Goal: Contribute content

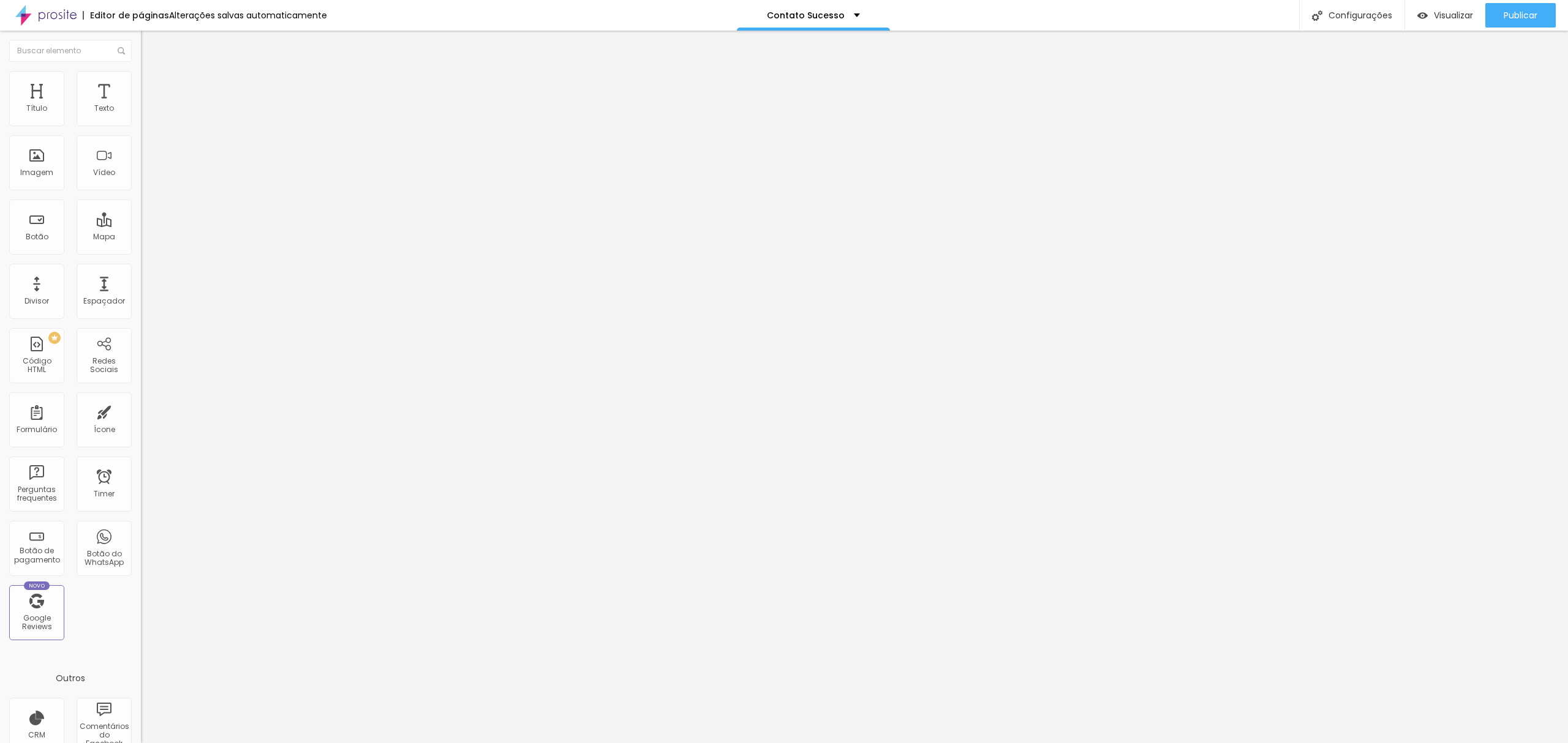
click at [141, 104] on div "Adicionar imagem" at bounding box center [210, 99] width 141 height 8
click at [141, 106] on span "Adicionar imagem" at bounding box center [180, 100] width 79 height 10
click at [1467, 742] on div at bounding box center [784, 756] width 1568 height 11
click at [141, 104] on div "Adicionar imagem" at bounding box center [210, 99] width 141 height 8
click at [141, 106] on span "Adicionar imagem" at bounding box center [180, 100] width 79 height 10
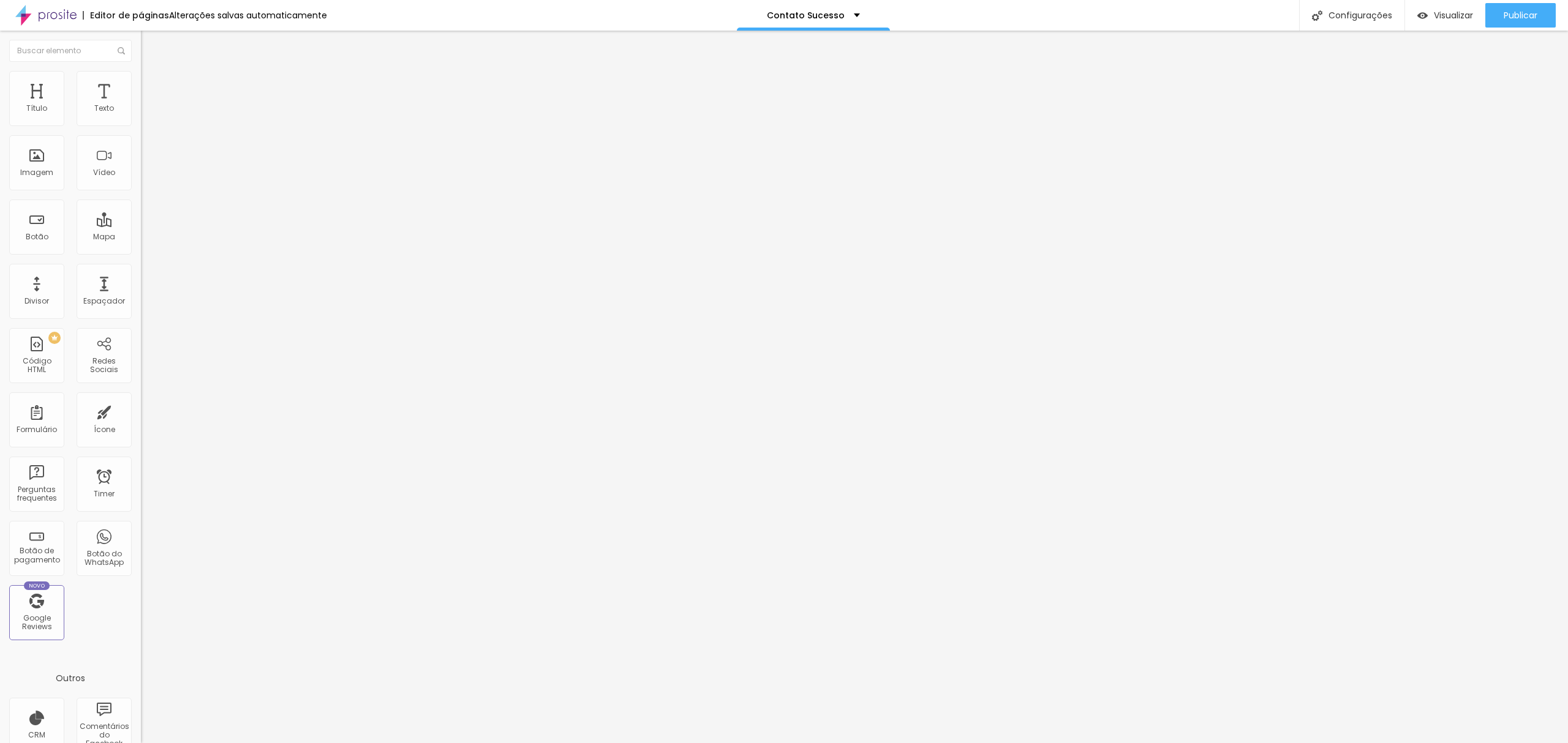
click at [280, 742] on div at bounding box center [784, 751] width 1568 height 0
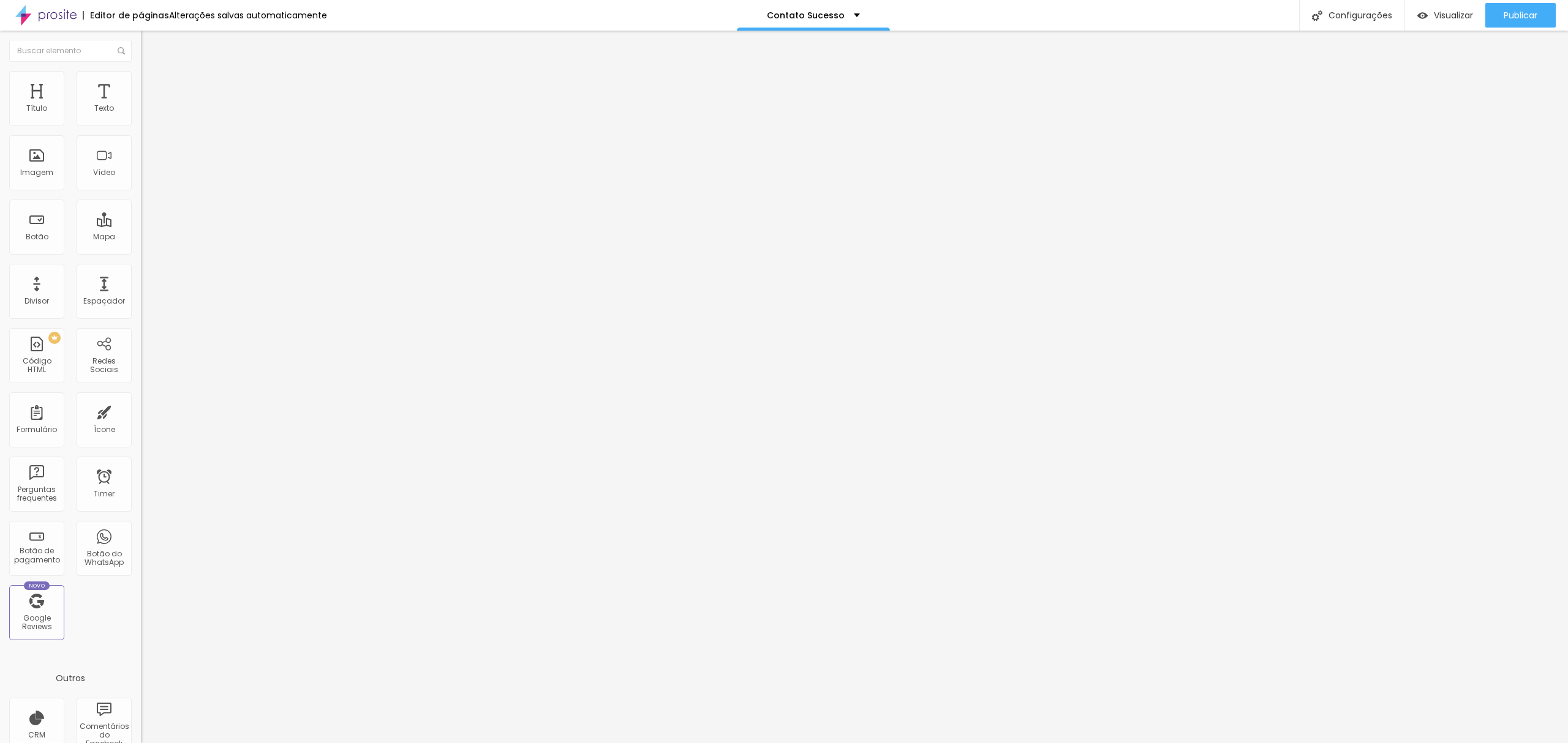
click at [141, 106] on span "Adicionar imagem" at bounding box center [180, 100] width 79 height 10
click at [141, 113] on div "Tipografia Voltar ao padrão Sombra DESATIVADO Voltar ao padrão" at bounding box center [210, 121] width 141 height 75
click at [141, 118] on div "Tipografia Voltar ao padrão Sombra DESATIVADO Voltar ao padrão" at bounding box center [210, 121] width 141 height 75
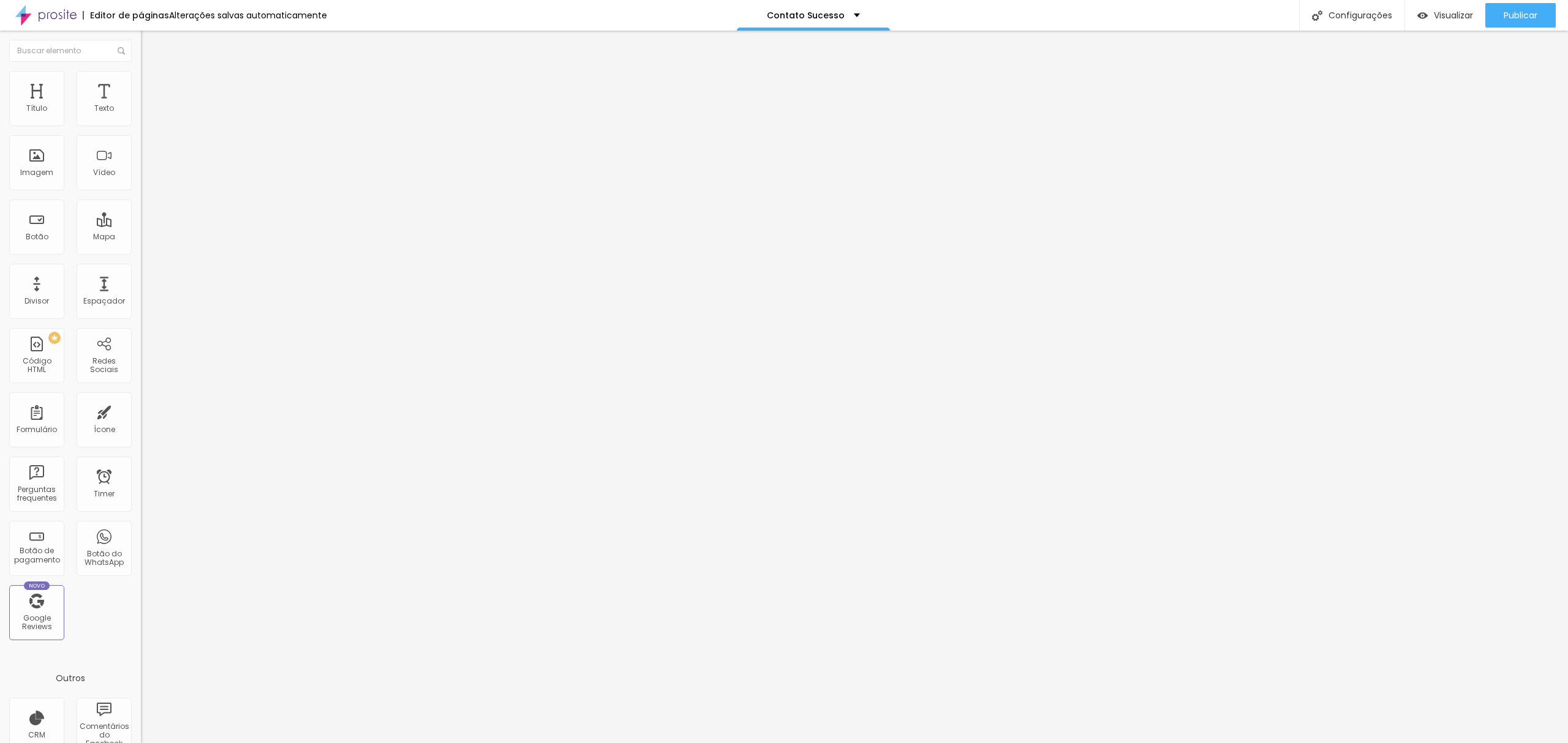
click at [145, 114] on icon "button" at bounding box center [149, 110] width 8 height 8
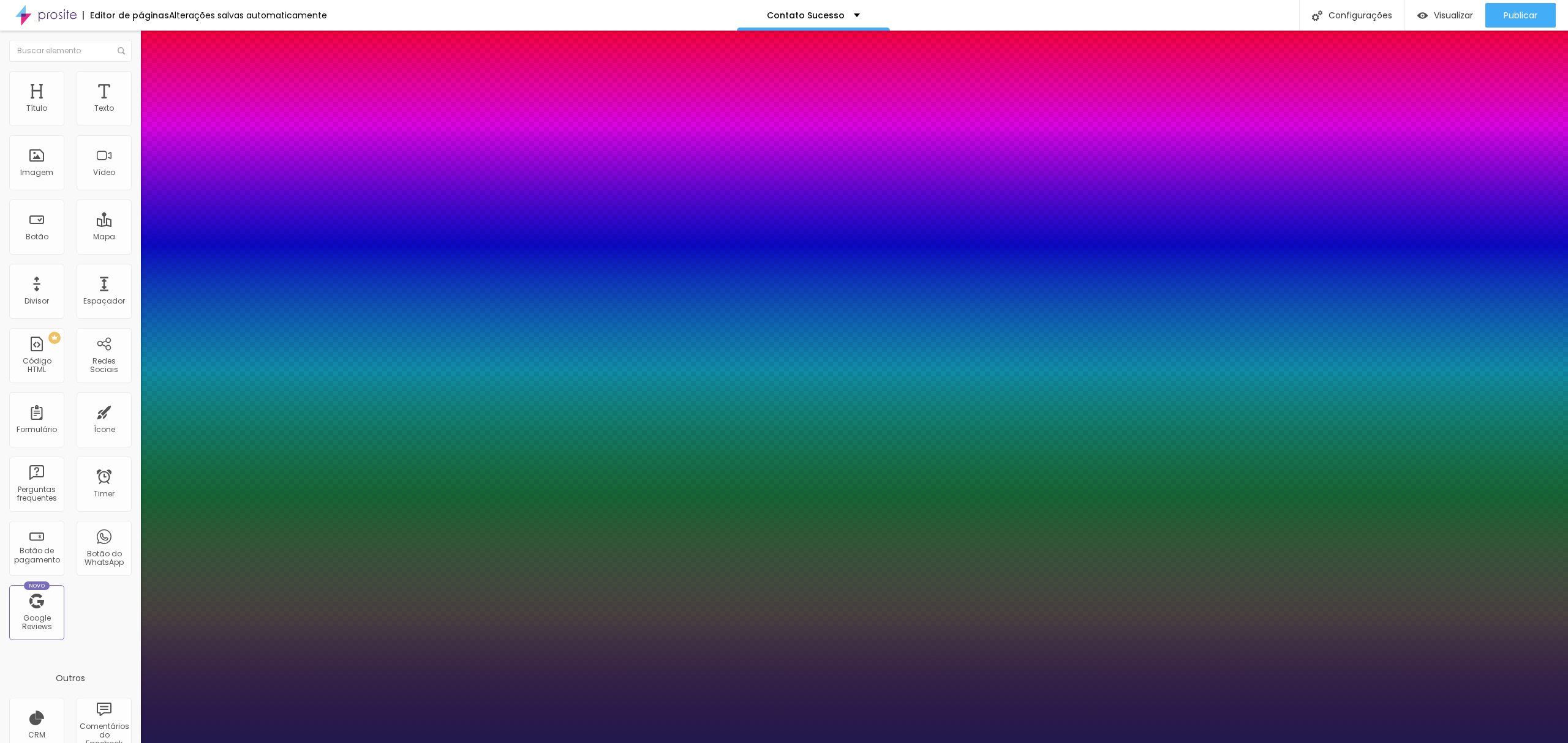
type input "1"
click at [235, 742] on div "AbrilFatface-Regular Actor-Regular Alegreya AlegreyaBlack Alice Allan-Bold Alla…" at bounding box center [784, 757] width 1568 height 13
click at [132, 742] on select "AbrilFatface-Regular Actor-Regular Alegreya AlegreyaBlack Alice Allan-Bold Alla…" at bounding box center [66, 757] width 132 height 13
select select "Cormorant"
click at [131, 742] on select "AbrilFatface-Regular Actor-Regular Alegreya AlegreyaBlack Alice Allan-Bold Alla…" at bounding box center [66, 757] width 132 height 13
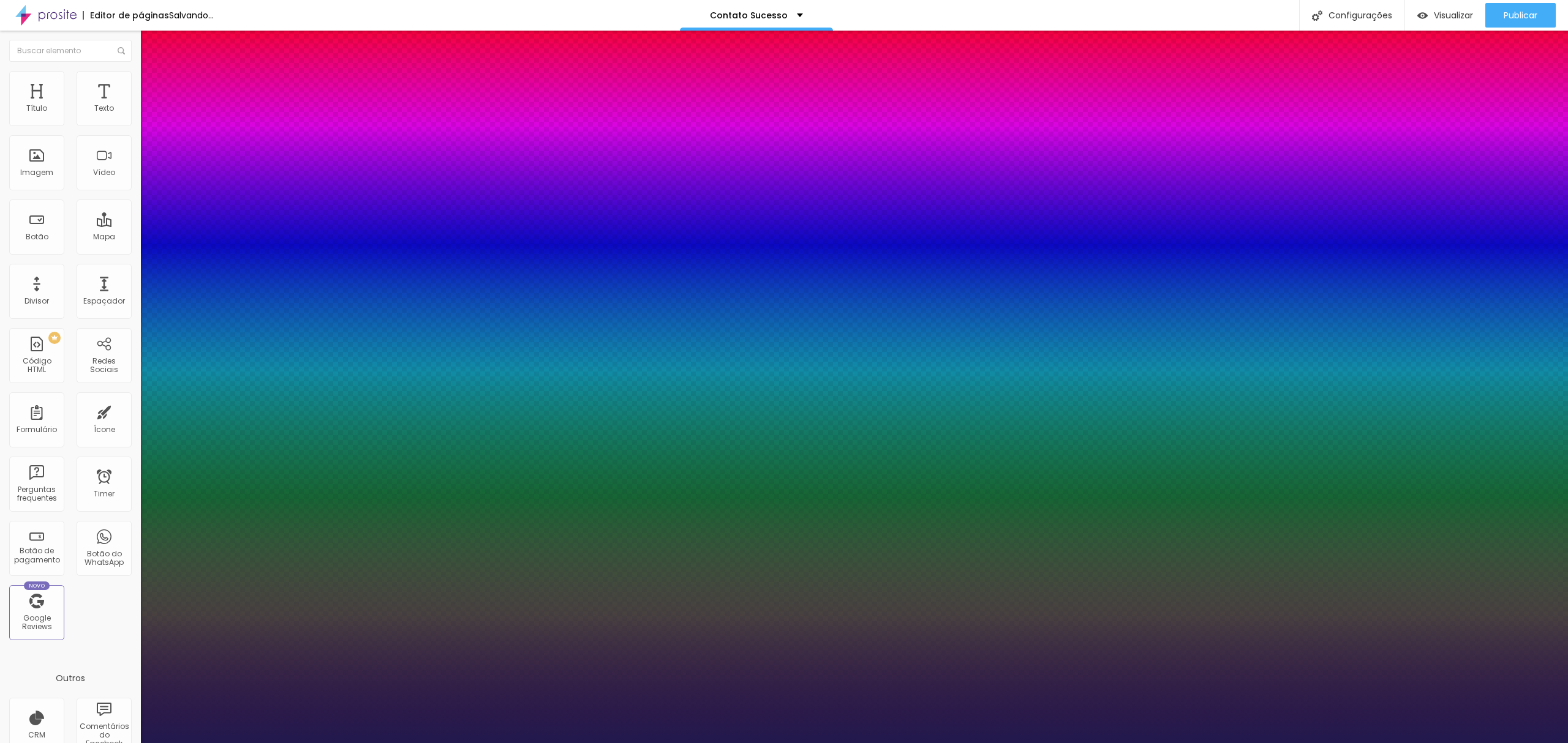
type input "1"
click at [686, 742] on div at bounding box center [784, 743] width 1568 height 0
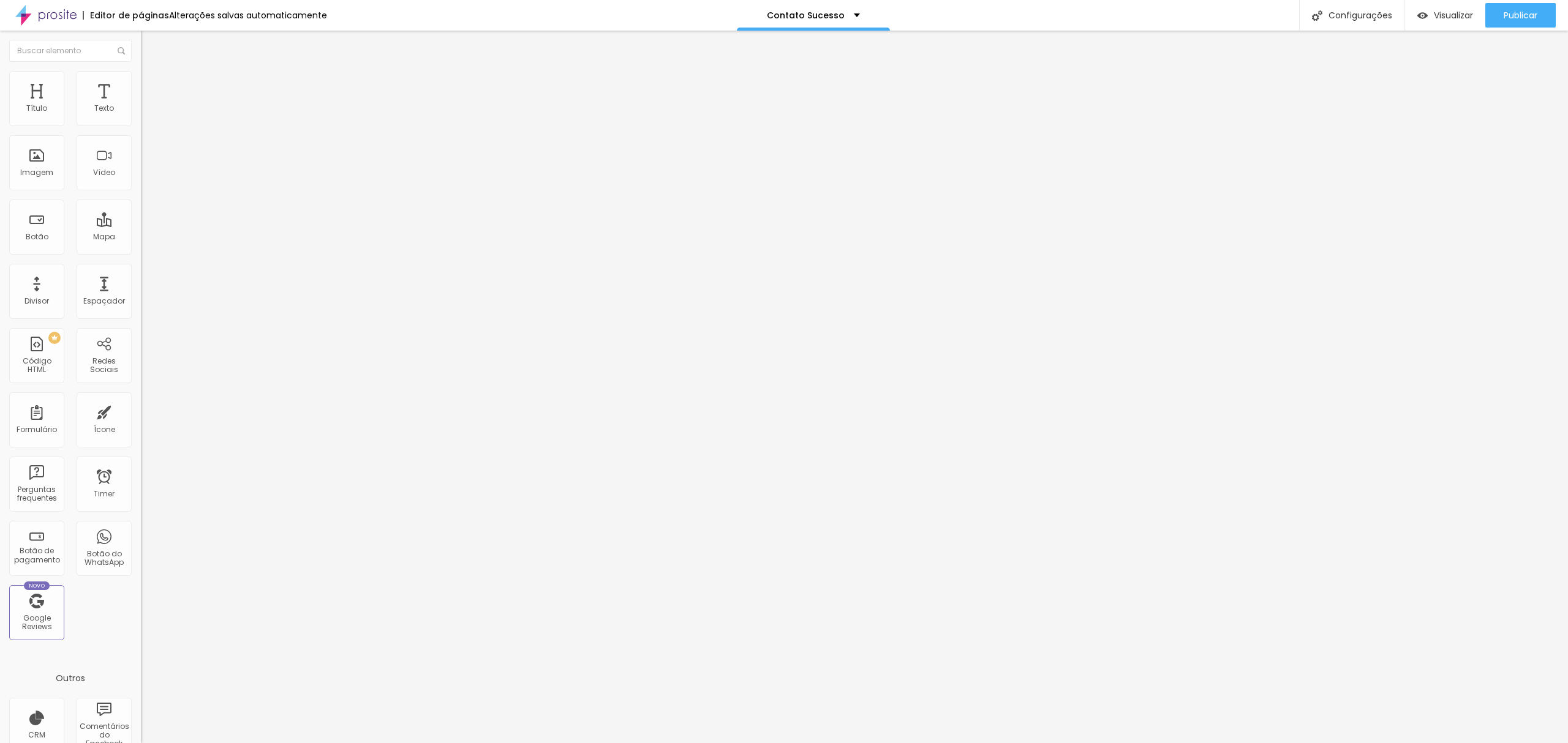
click at [141, 118] on button "button" at bounding box center [149, 111] width 17 height 13
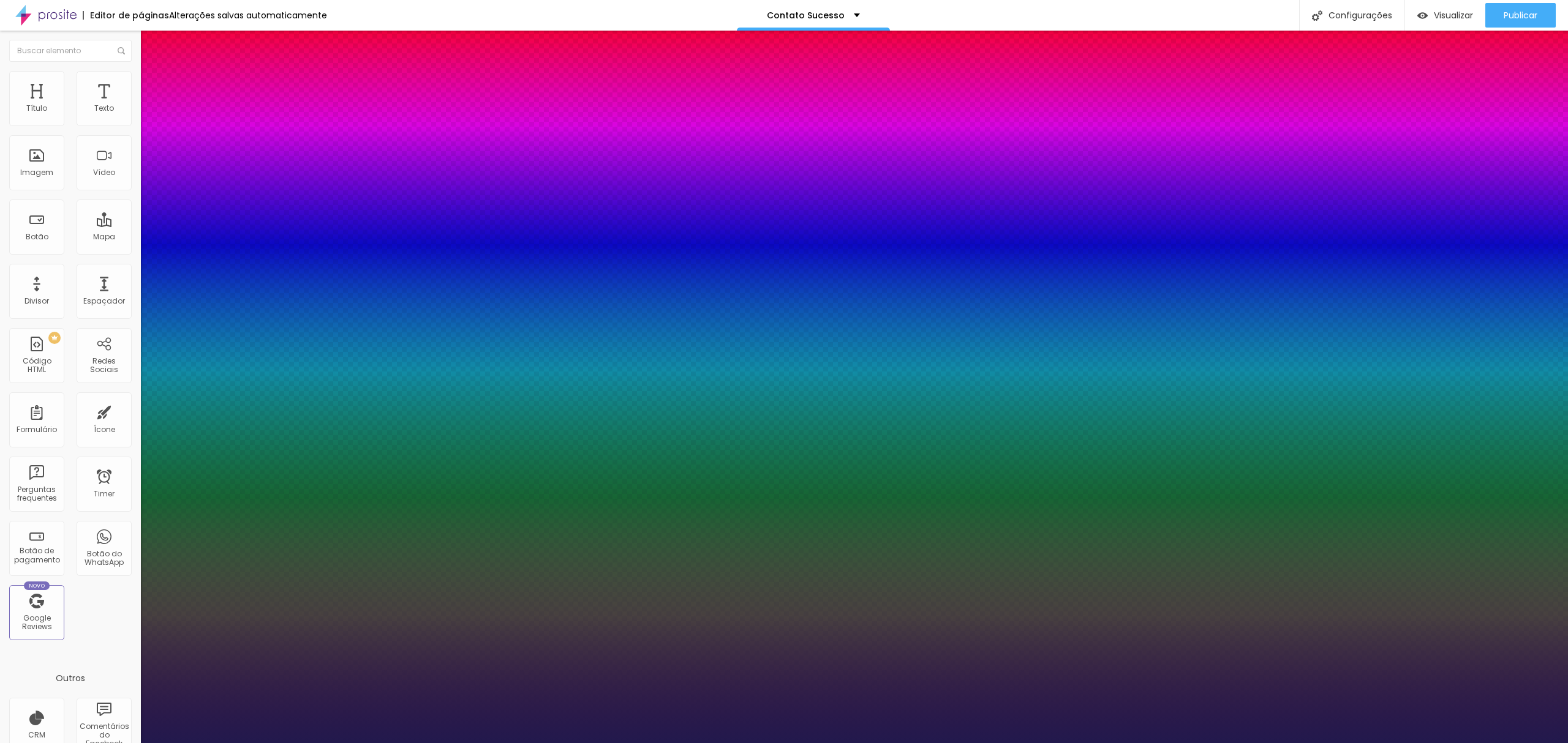
type input "1"
click at [132, 742] on select "AbrilFatface-Regular Actor-Regular Alegreya AlegreyaBlack Alice Allan-Bold Alla…" at bounding box center [66, 757] width 132 height 13
type input "19"
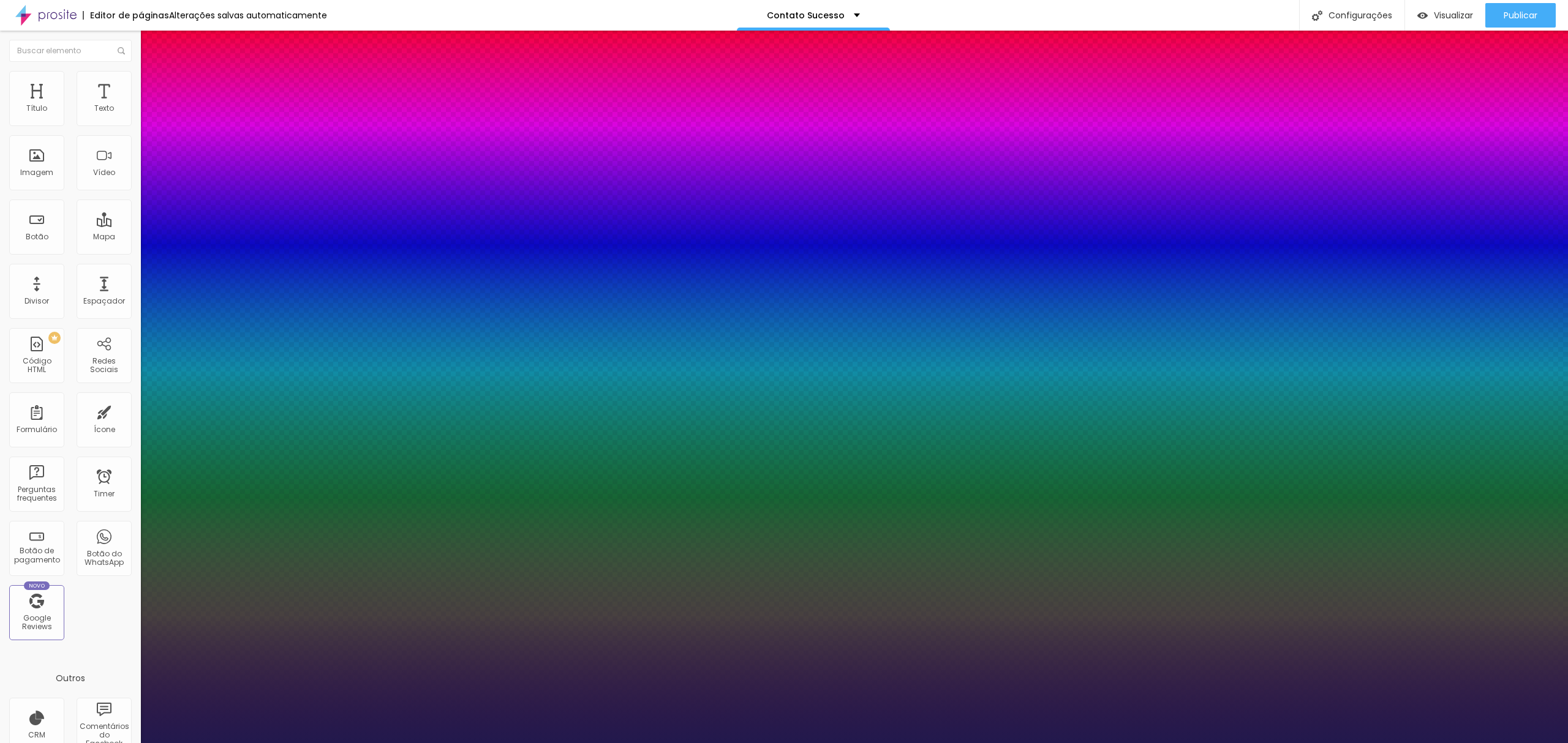
type input "1"
type input "20"
type input "1"
type input "21"
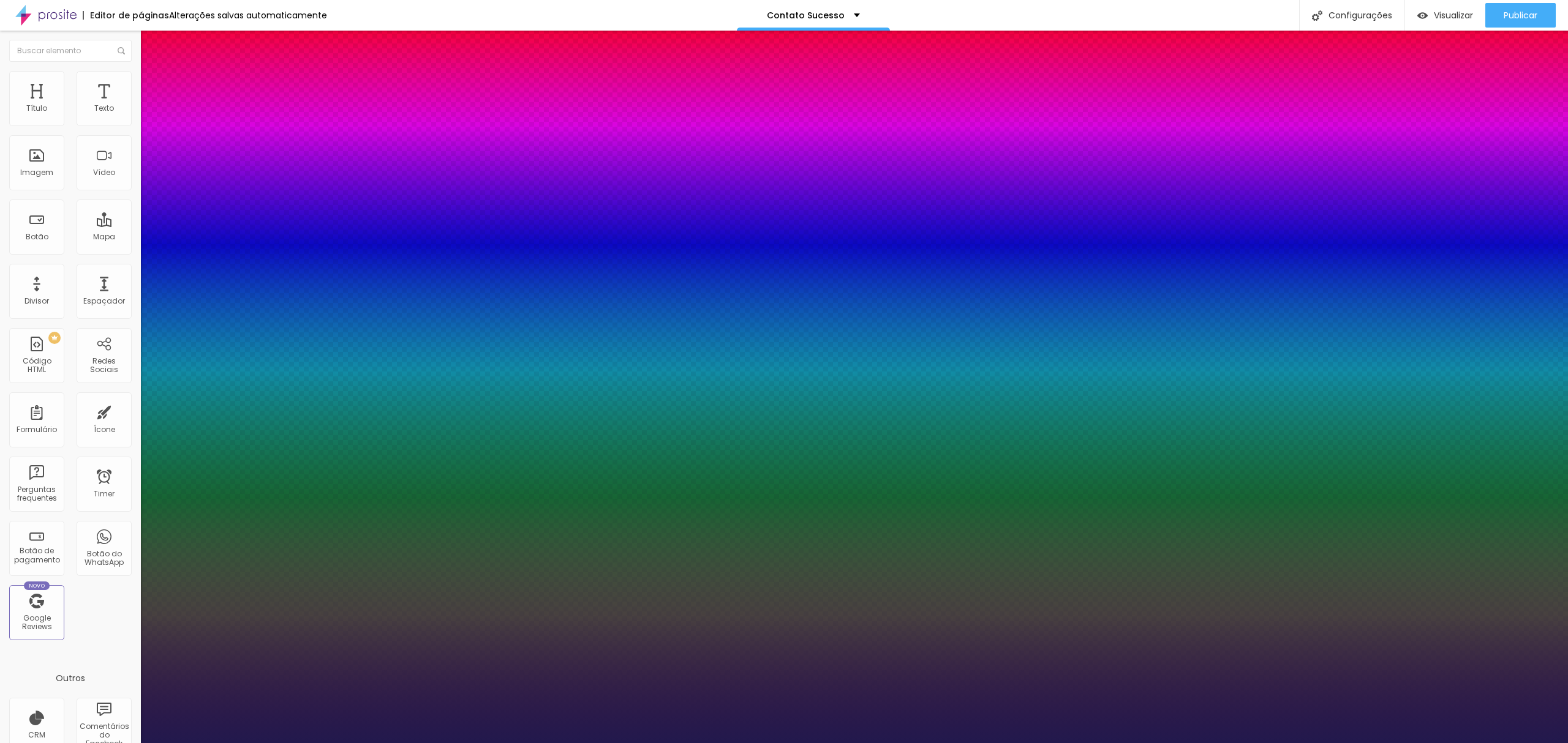
type input "21"
type input "1"
type input "21"
click at [1483, 742] on div at bounding box center [784, 743] width 1568 height 0
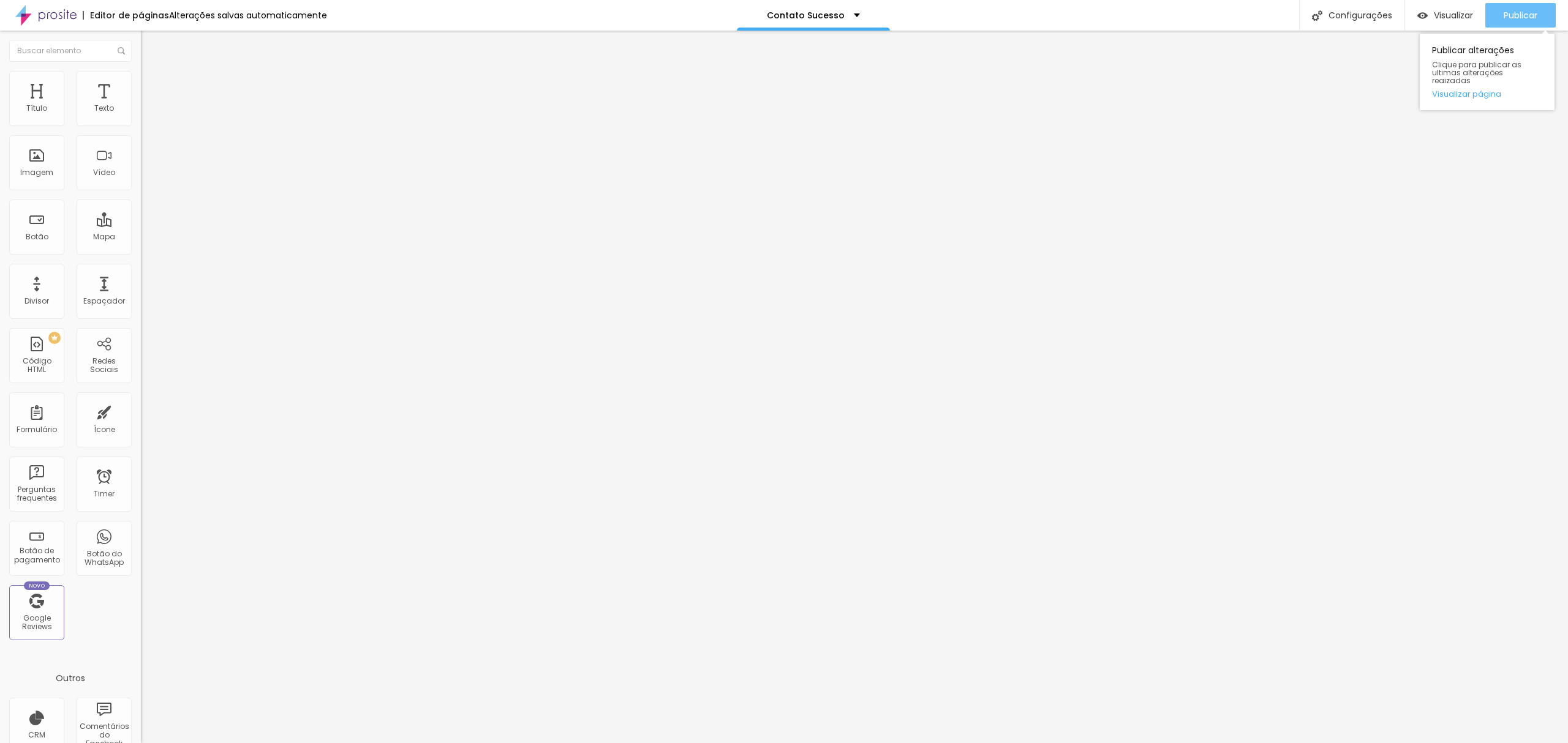
click at [1500, 17] on button "Publicar" at bounding box center [1520, 15] width 71 height 25
click at [1376, 25] on div "Configurações" at bounding box center [1352, 15] width 106 height 30
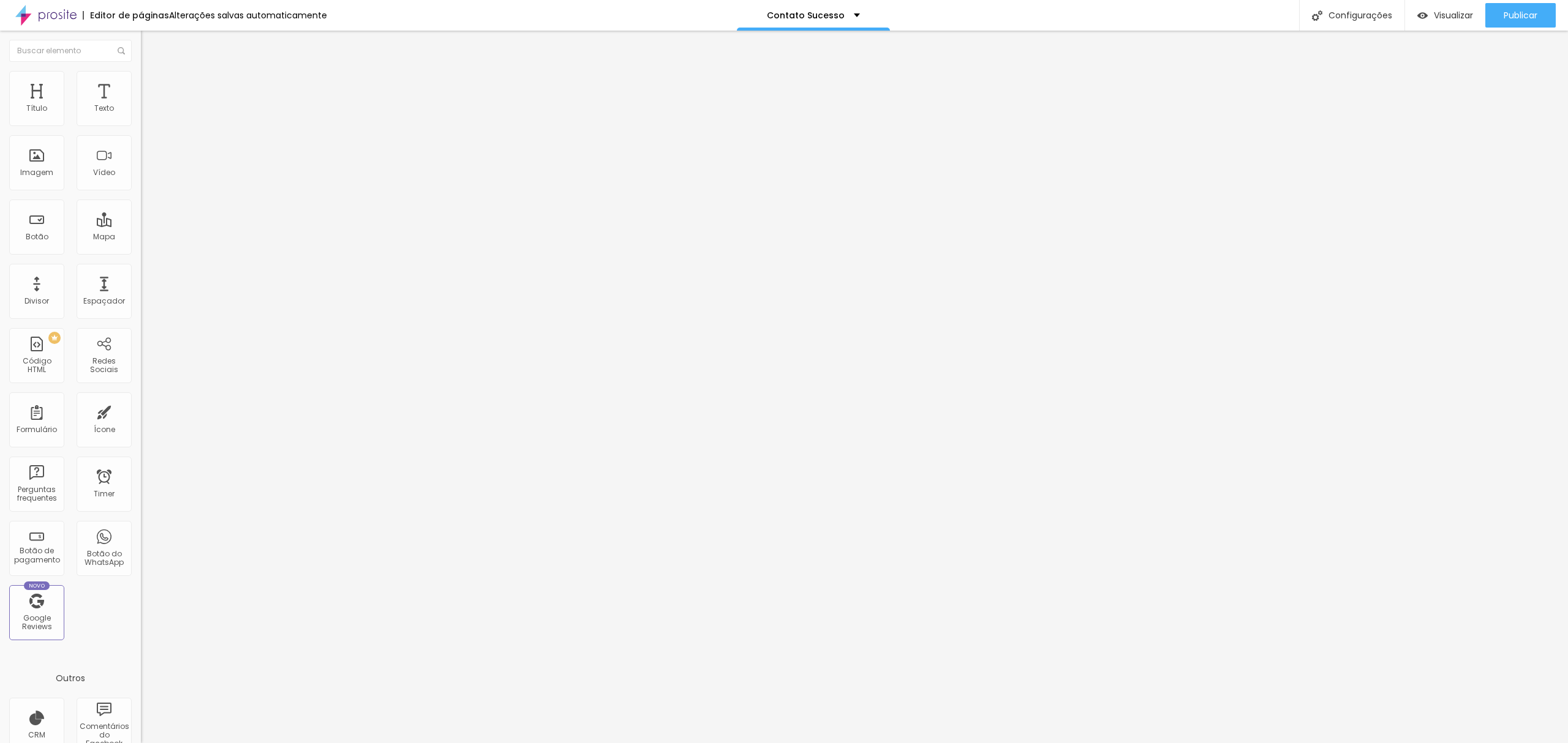
drag, startPoint x: 790, startPoint y: 296, endPoint x: 361, endPoint y: 245, distance: 432.0
drag, startPoint x: 851, startPoint y: 316, endPoint x: 867, endPoint y: 316, distance: 16.0
drag, startPoint x: 867, startPoint y: 316, endPoint x: 870, endPoint y: 322, distance: 6.7
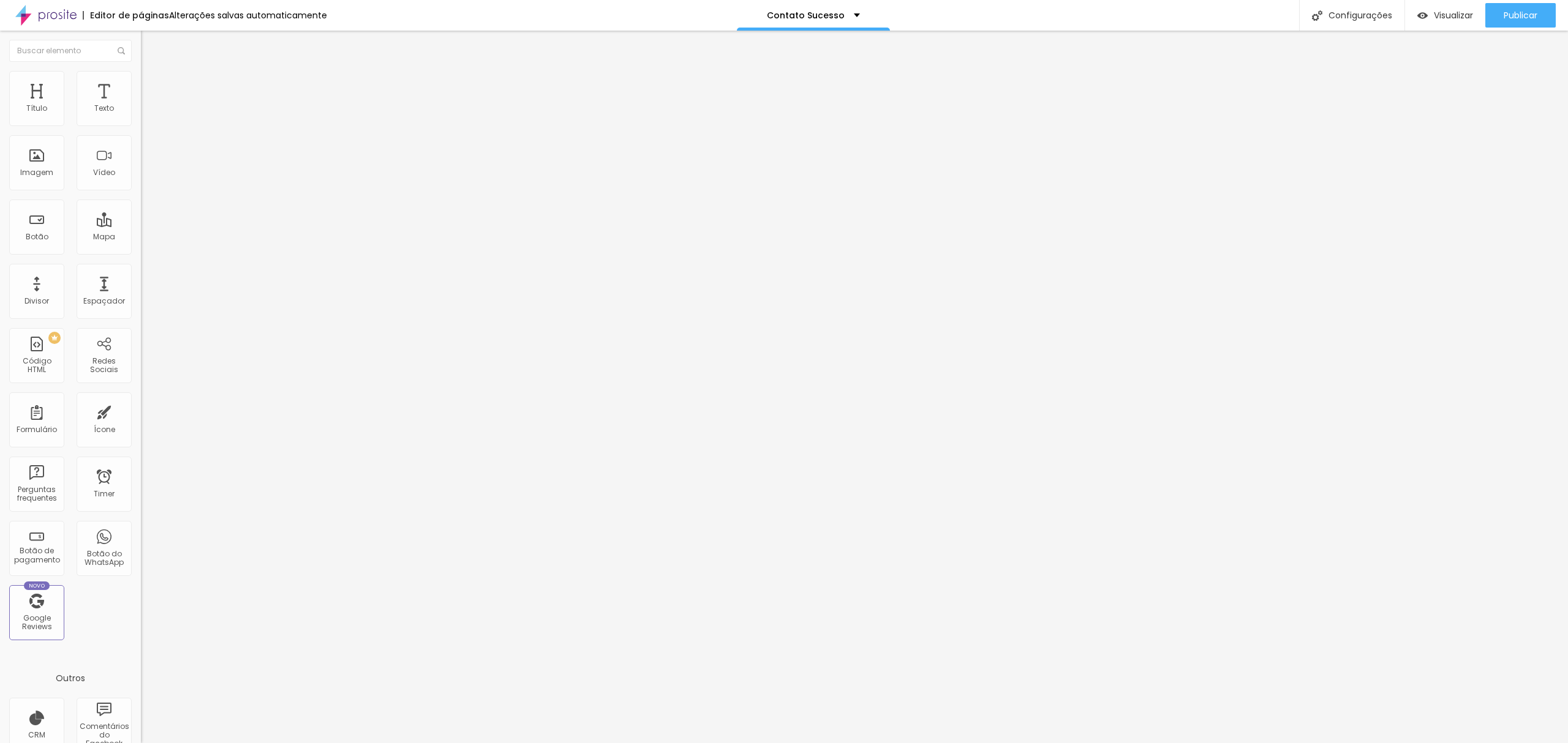
copy form "https://www.augustocamargo.com.br/contato-sucesso"
click at [987, 742] on div "Configurações da página" at bounding box center [784, 747] width 1568 height 8
click at [993, 742] on div "Configurações da página" at bounding box center [784, 747] width 1568 height 8
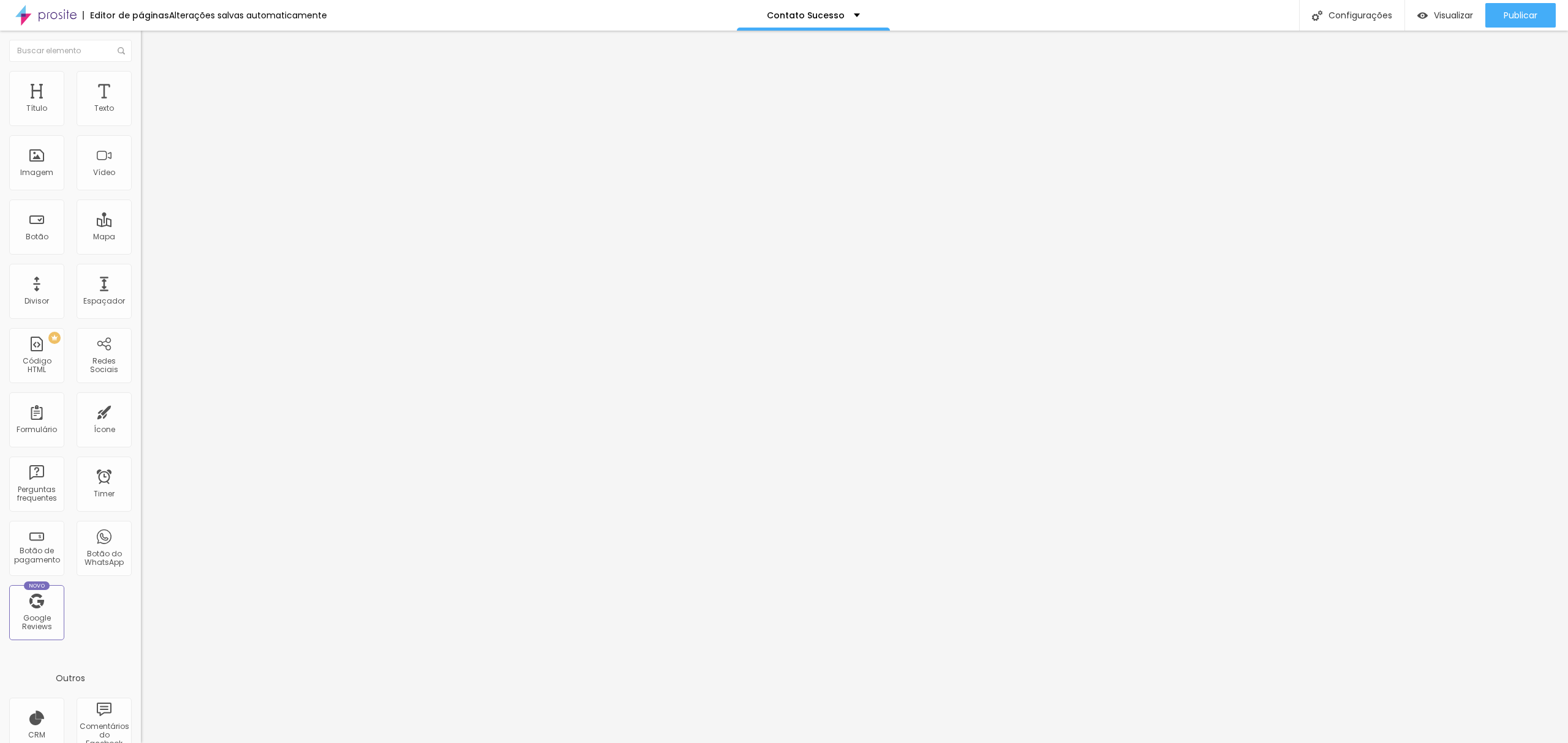
drag, startPoint x: 980, startPoint y: 147, endPoint x: 1011, endPoint y: 149, distance: 31.1
click at [981, 742] on div "Configurações da página" at bounding box center [784, 747] width 1568 height 8
click at [1011, 742] on div at bounding box center [784, 756] width 1568 height 11
click at [1350, 28] on div "Configurações da página Clique para editar as configurações desta página como: …" at bounding box center [1335, 70] width 135 height 86
click at [1313, 25] on div "Configurações Configurações da página Clique para editar as configurações desta…" at bounding box center [1352, 15] width 106 height 30
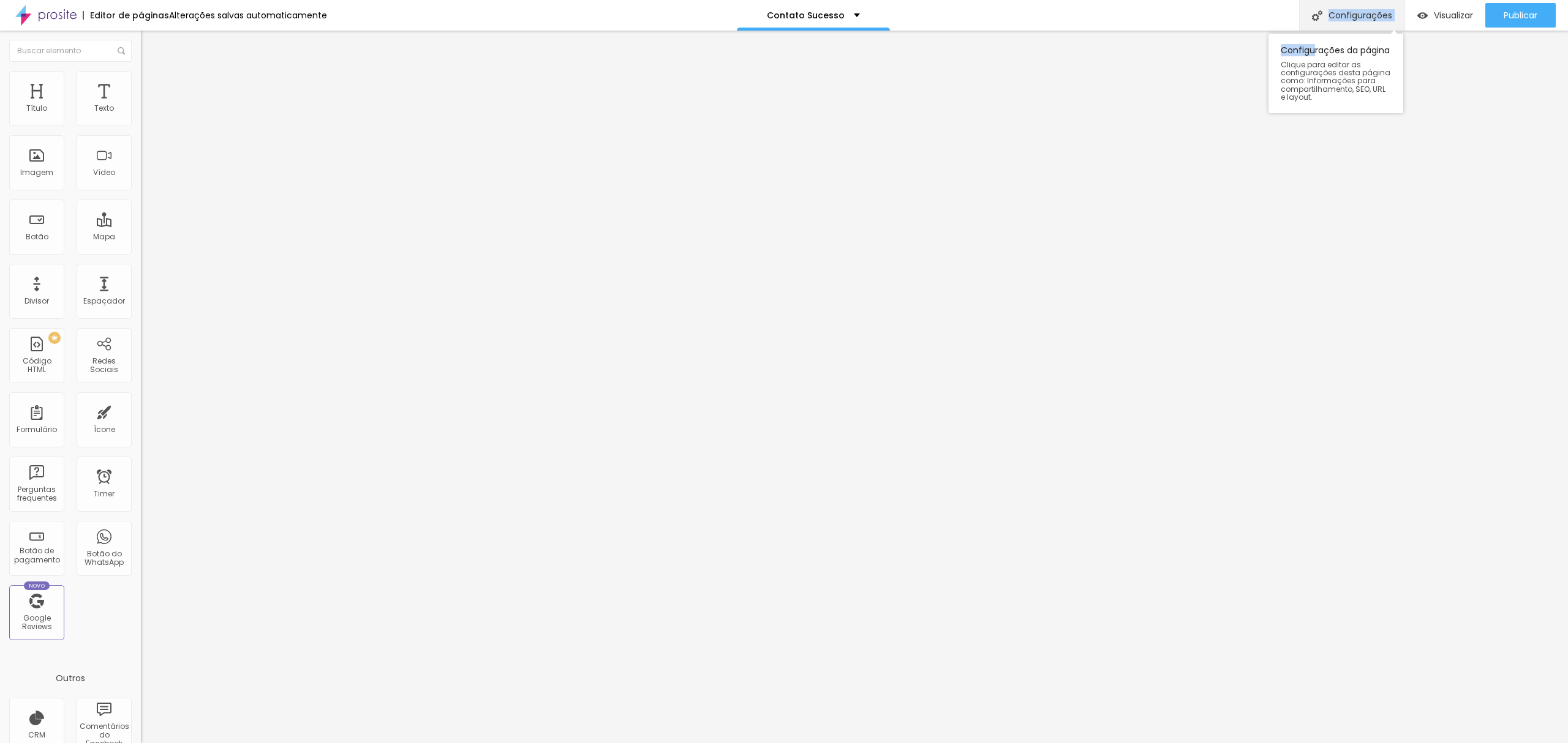
click at [1334, 17] on div "Configurações" at bounding box center [1352, 15] width 106 height 30
drag, startPoint x: 777, startPoint y: 329, endPoint x: 472, endPoint y: 289, distance: 307.6
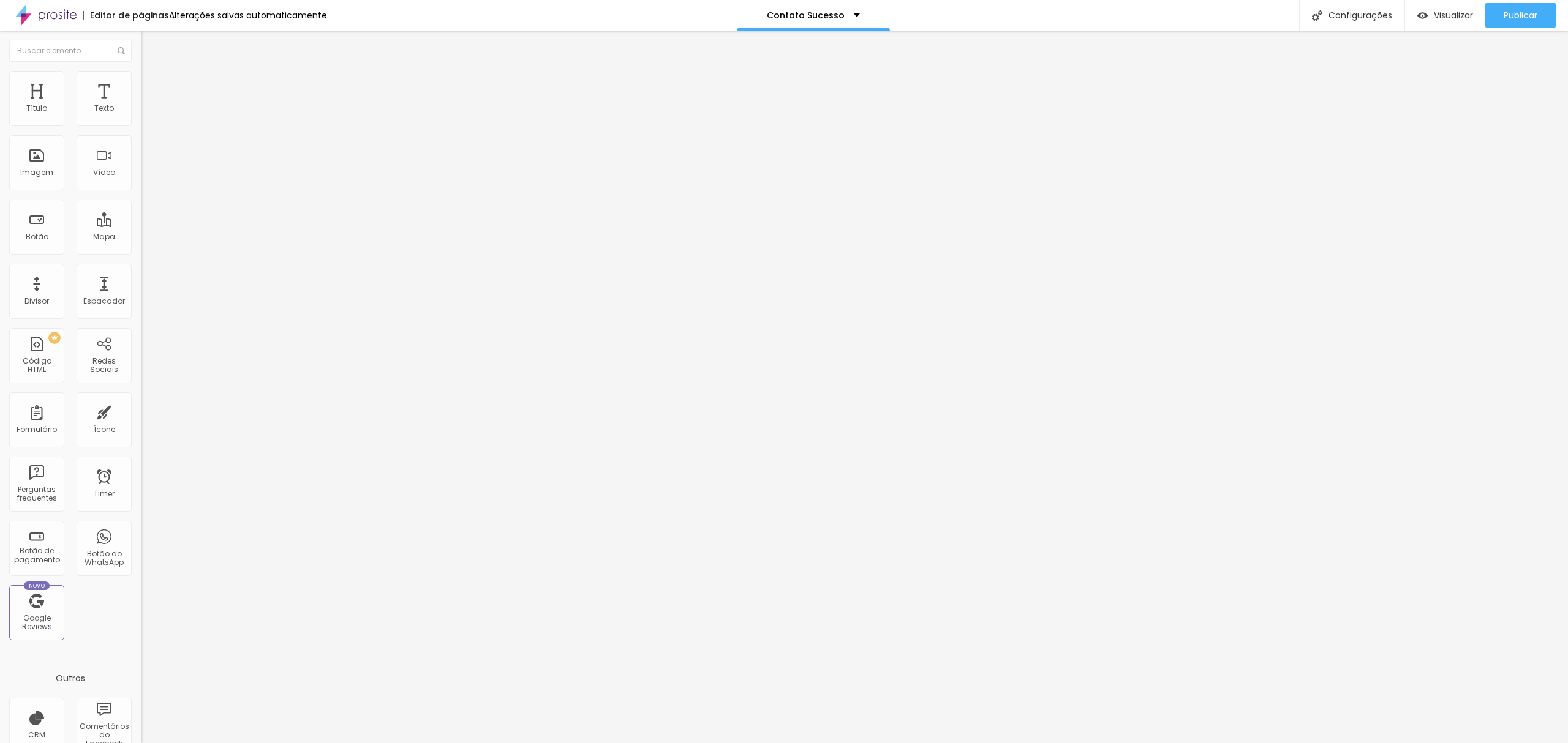
click at [1002, 742] on div at bounding box center [784, 756] width 1568 height 11
click at [1525, 22] on div "Publicar" at bounding box center [1521, 15] width 34 height 25
